Goal: Information Seeking & Learning: Learn about a topic

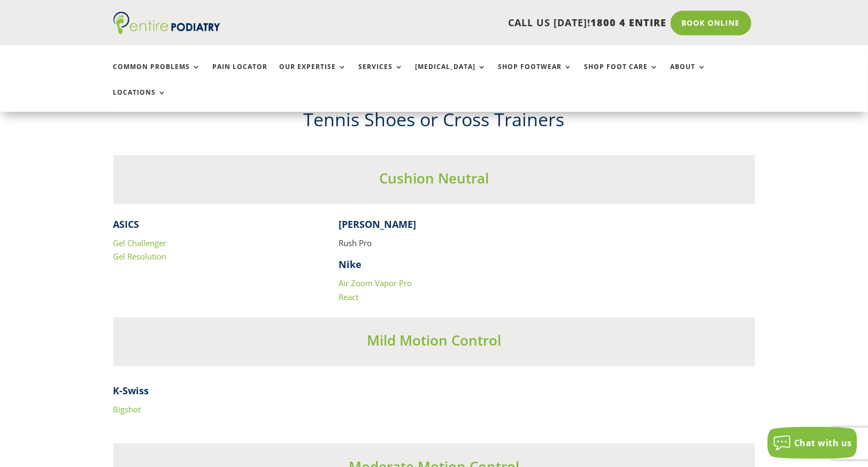
scroll to position [2146, 0]
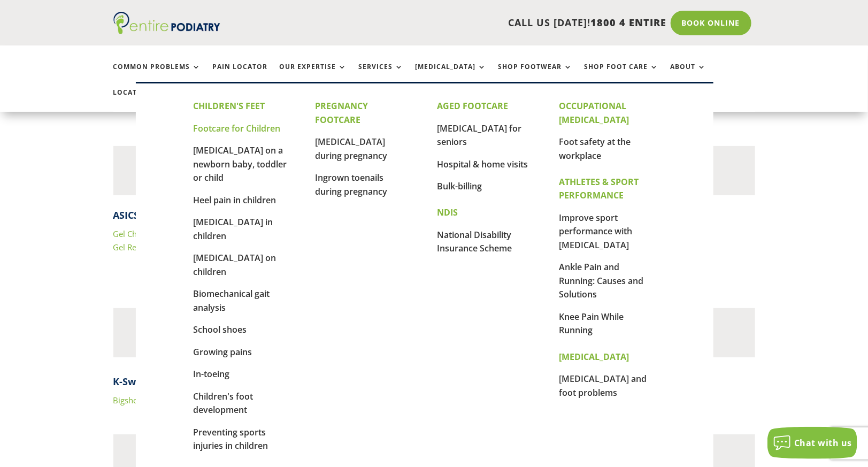
click at [247, 130] on link "Footcare for Children" at bounding box center [237, 128] width 87 height 12
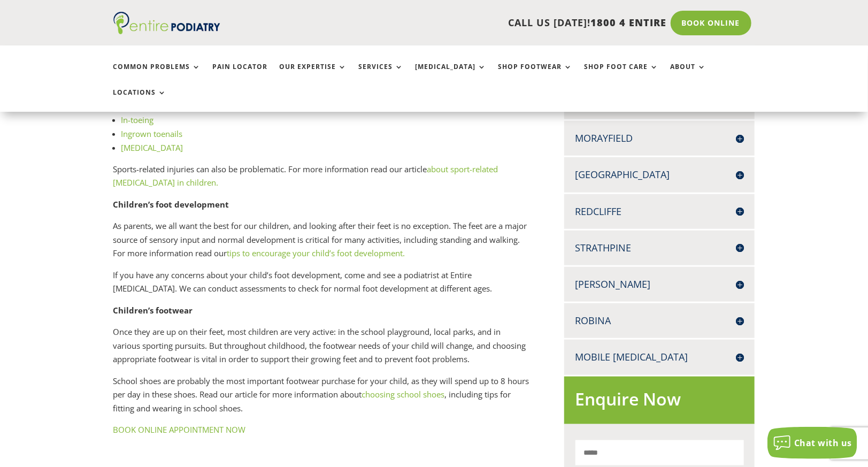
scroll to position [372, 0]
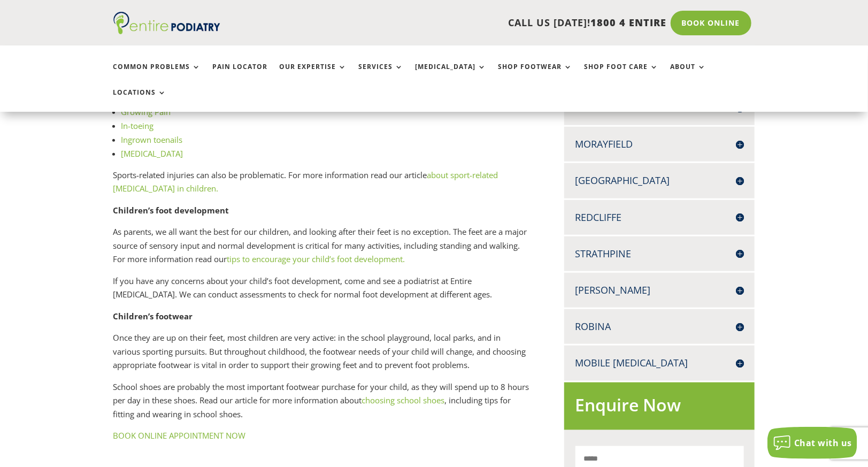
click at [373, 253] on link "tips to encourage your child’s foot development." at bounding box center [316, 258] width 178 height 11
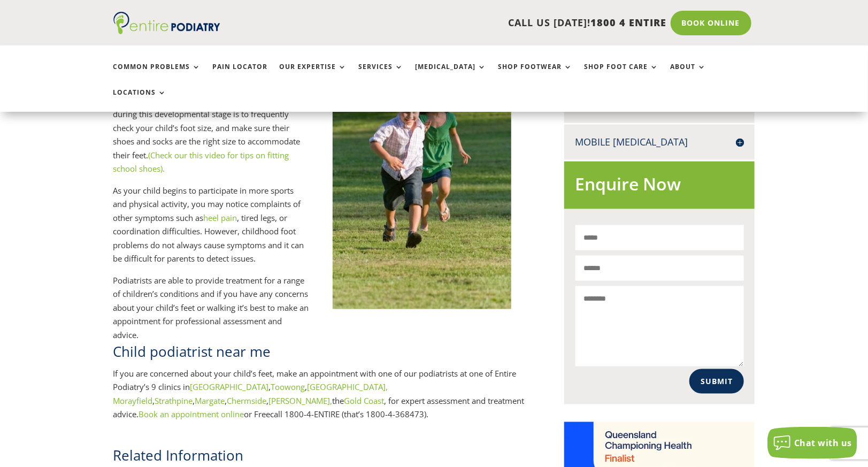
scroll to position [684, 0]
